Goal: Transaction & Acquisition: Purchase product/service

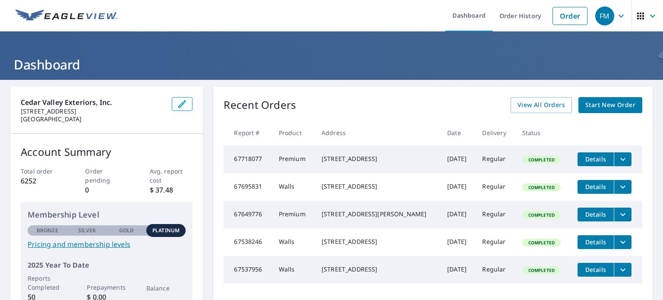
click at [602, 97] on link "Start New Order" at bounding box center [610, 105] width 64 height 16
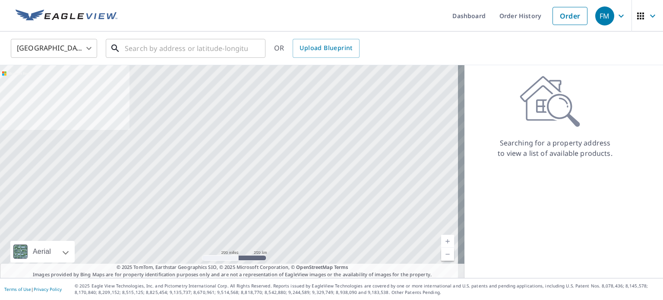
click at [141, 53] on input "text" at bounding box center [186, 48] width 123 height 24
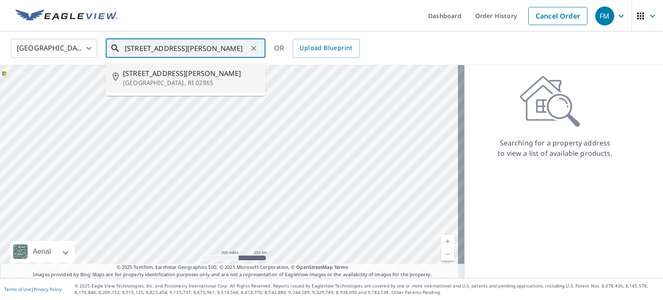
click at [172, 74] on span "7 Parker St" at bounding box center [191, 73] width 136 height 10
type input "7 Parker St Lincoln, RI 02865"
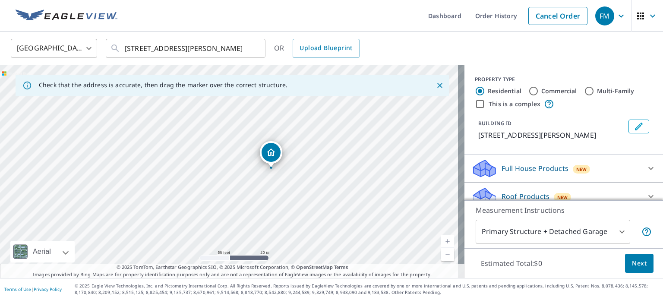
click at [255, 183] on div "7 Parker St Lincoln, RI 02865" at bounding box center [232, 171] width 464 height 213
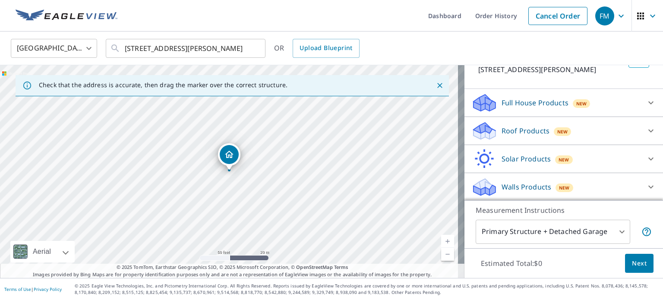
click at [514, 184] on p "Walls Products" at bounding box center [527, 187] width 50 height 10
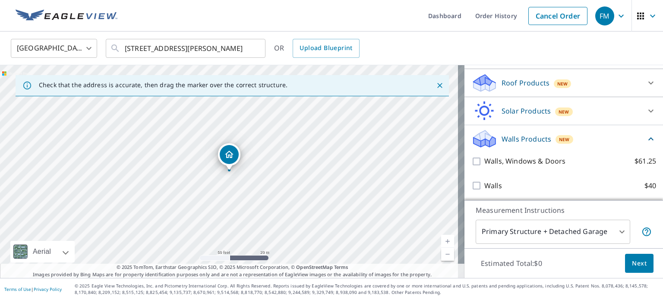
scroll to position [114, 0]
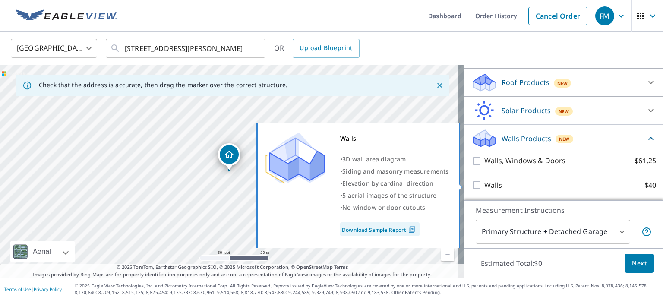
click at [471, 184] on input "Walls $40" at bounding box center [477, 185] width 13 height 10
checkbox input "true"
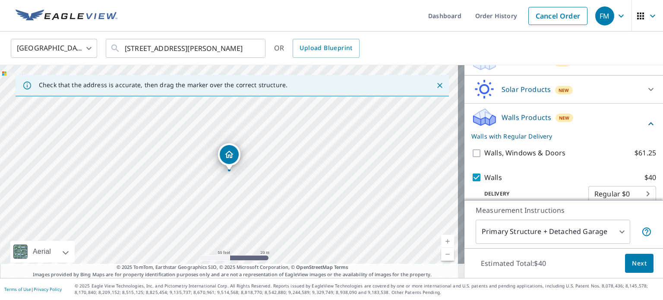
scroll to position [146, 0]
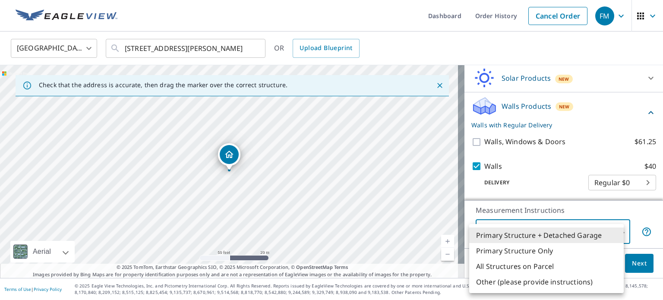
click at [616, 232] on body "FM FM Dashboard Order History Cancel Order FM United States US ​ 7 Parker St Li…" at bounding box center [331, 150] width 663 height 300
click at [509, 255] on li "Primary Structure Only" at bounding box center [546, 251] width 155 height 16
type input "2"
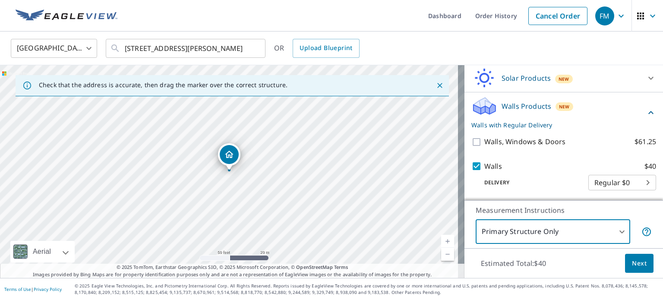
click at [632, 265] on span "Next" at bounding box center [639, 263] width 15 height 11
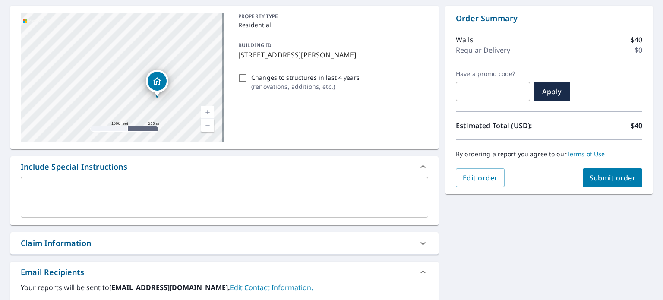
scroll to position [86, 0]
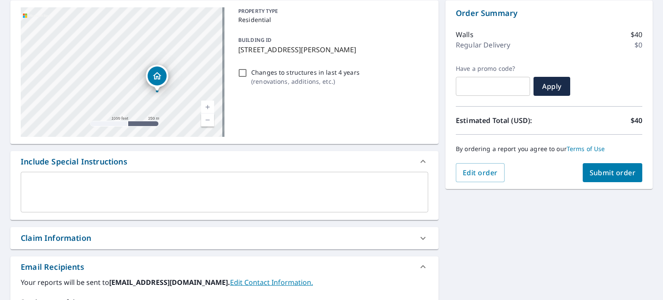
click at [47, 237] on div "Claim Information" at bounding box center [56, 238] width 70 height 12
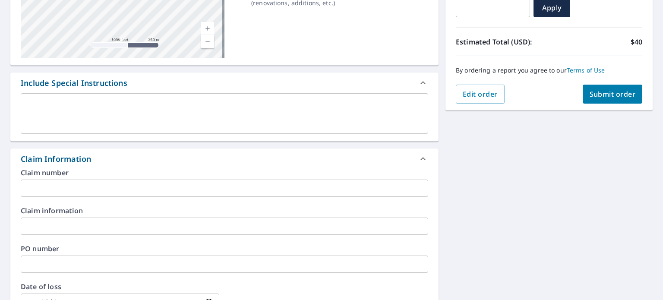
scroll to position [173, 0]
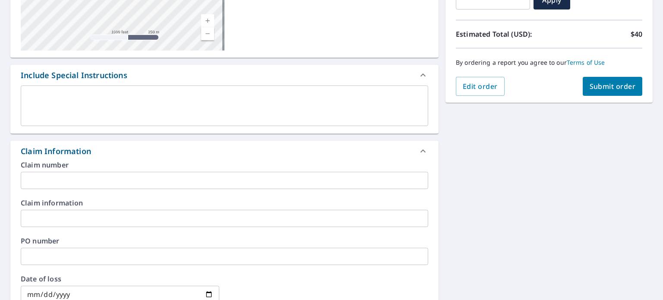
click at [49, 183] on input "text" at bounding box center [224, 180] width 407 height 17
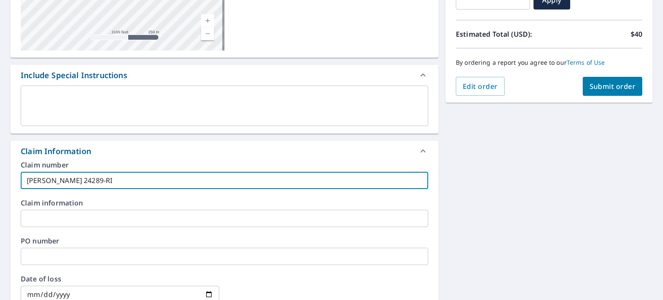
type input "Ramos 24289-RI"
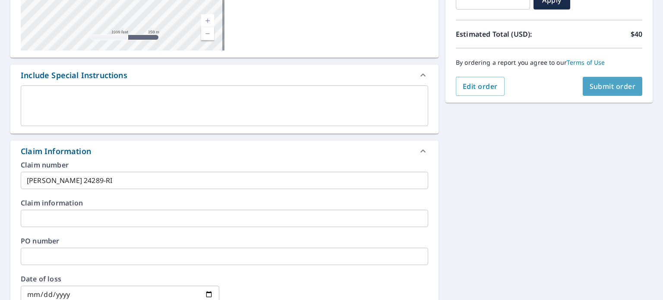
click at [615, 82] on span "Submit order" at bounding box center [613, 86] width 46 height 9
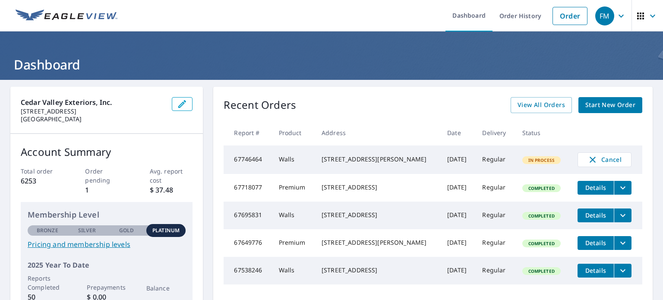
click at [562, 16] on link "Order" at bounding box center [569, 16] width 35 height 18
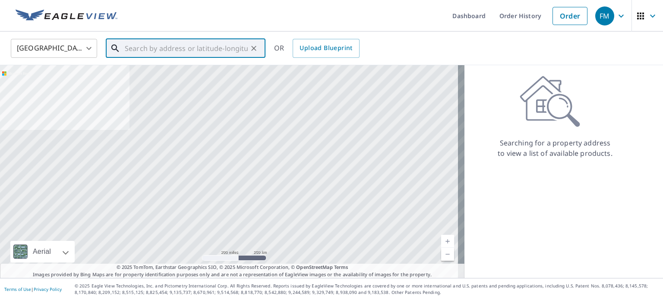
click at [129, 47] on input "text" at bounding box center [186, 48] width 123 height 24
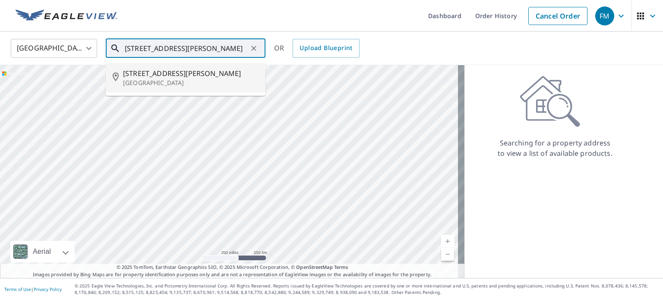
click at [150, 78] on span "[STREET_ADDRESS][PERSON_NAME]" at bounding box center [191, 73] width 136 height 10
type input "[STREET_ADDRESS][PERSON_NAME]"
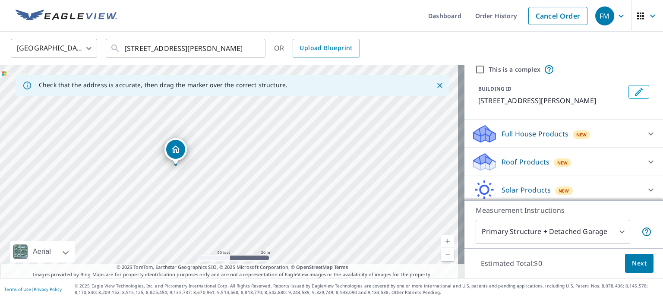
scroll to position [43, 0]
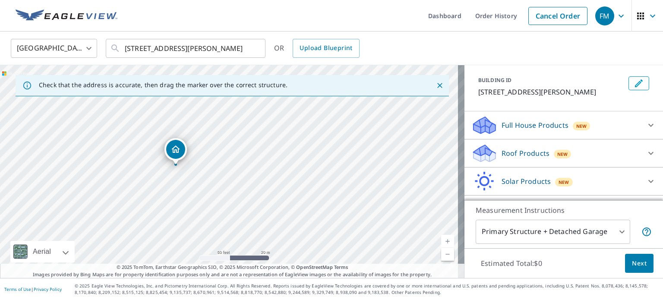
click at [578, 149] on div "Roof Products New" at bounding box center [555, 153] width 169 height 20
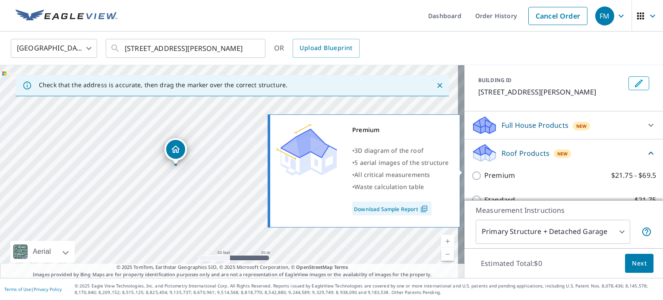
scroll to position [86, 0]
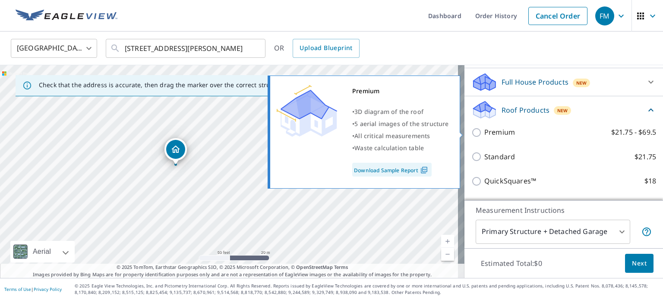
click at [494, 131] on p "Premium" at bounding box center [499, 132] width 31 height 11
click at [484, 131] on input "Premium $21.75 - $69.5" at bounding box center [477, 132] width 13 height 10
checkbox input "true"
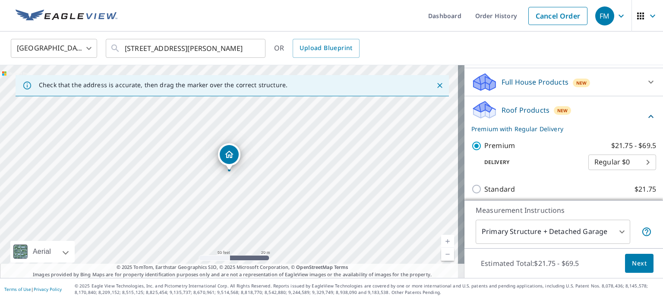
click at [596, 227] on body "FM FM Dashboard Order History Cancel Order FM [GEOGRAPHIC_DATA] [GEOGRAPHIC_DAT…" at bounding box center [331, 150] width 663 height 300
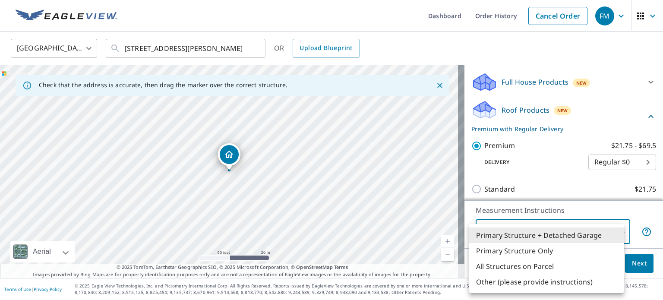
click at [565, 253] on li "Primary Structure Only" at bounding box center [546, 251] width 155 height 16
type input "2"
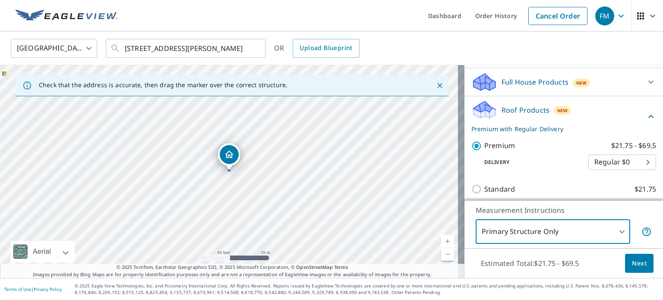
click at [632, 265] on span "Next" at bounding box center [639, 263] width 15 height 11
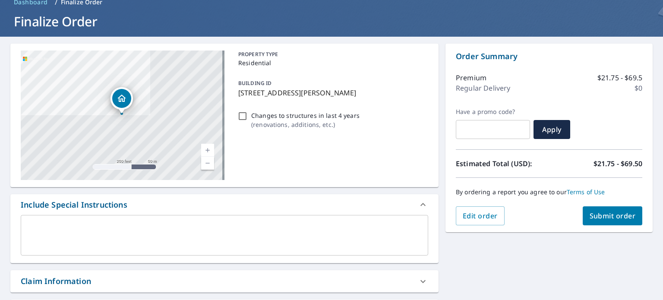
scroll to position [86, 0]
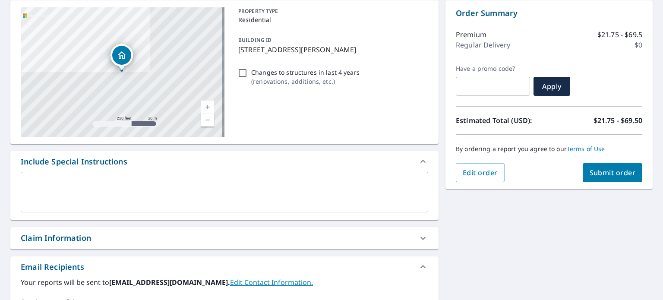
click at [48, 235] on div "Claim Information" at bounding box center [56, 238] width 70 height 12
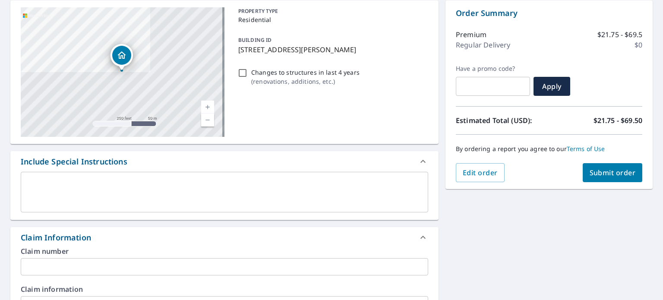
click at [50, 270] on input "text" at bounding box center [224, 266] width 407 height 17
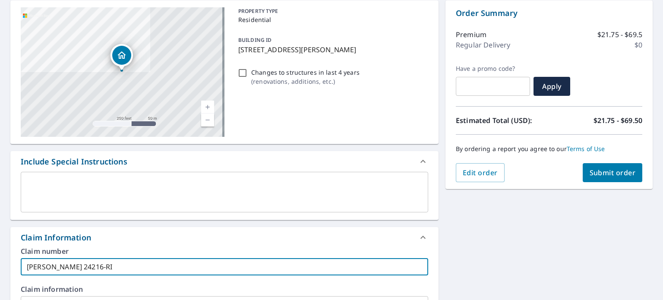
type input "[PERSON_NAME] 24216-RI"
click at [616, 170] on span "Submit order" at bounding box center [613, 172] width 46 height 9
